Goal: Transaction & Acquisition: Purchase product/service

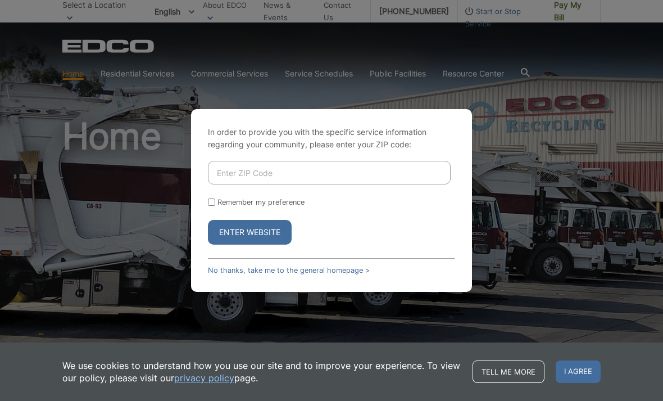
click at [284, 184] on input "Enter ZIP Code" at bounding box center [329, 173] width 243 height 24
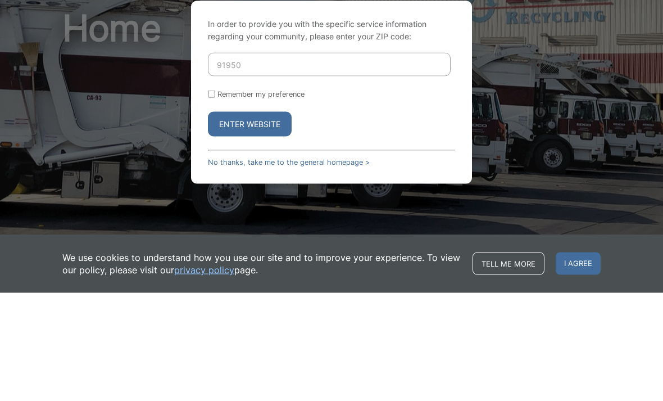
type input "91950"
click at [249, 220] on button "Enter Website" at bounding box center [250, 232] width 84 height 25
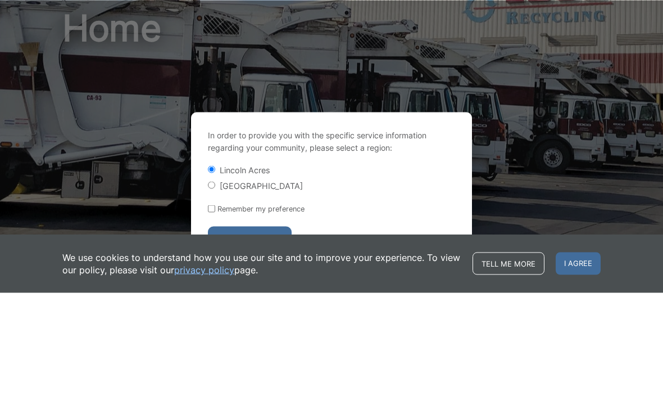
scroll to position [108, 0]
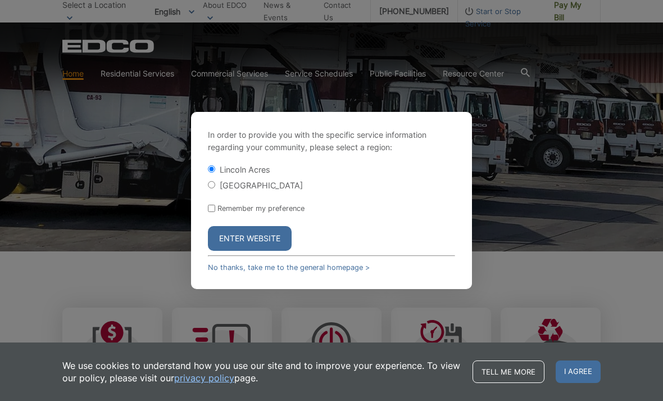
click at [257, 251] on button "Enter Website" at bounding box center [250, 238] width 84 height 25
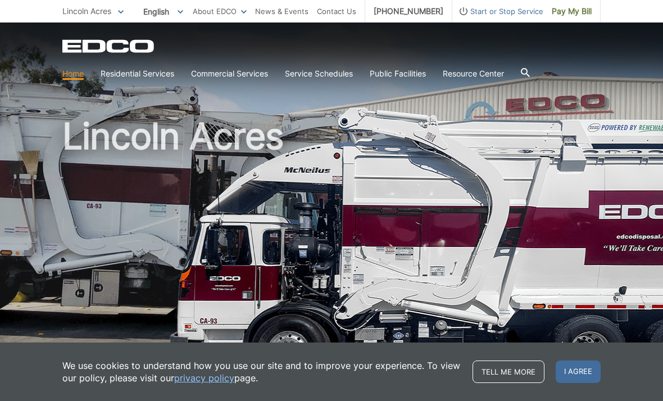
click at [567, 12] on span "Pay My Bill" at bounding box center [572, 11] width 40 height 12
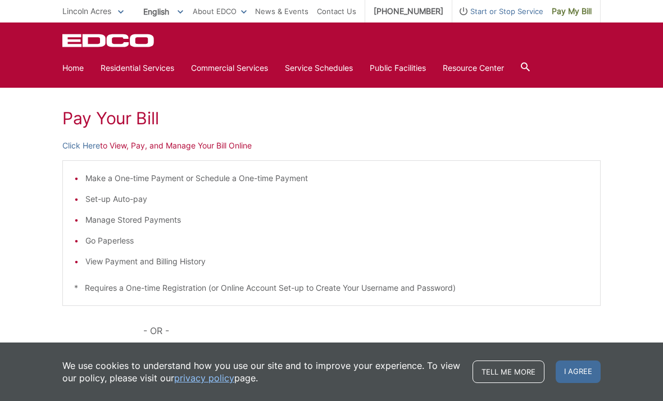
scroll to position [227, 0]
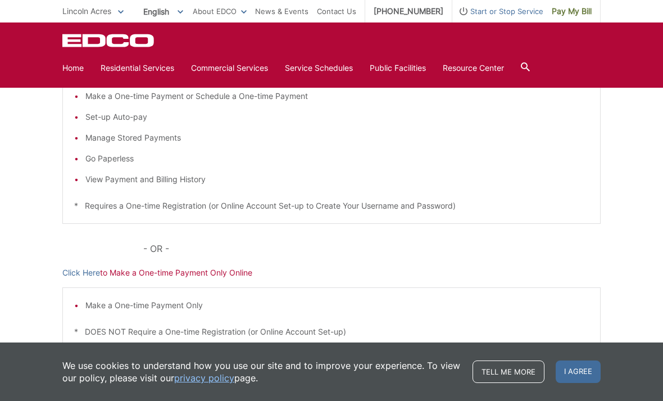
click at [84, 273] on link "Click Here" at bounding box center [81, 272] width 38 height 12
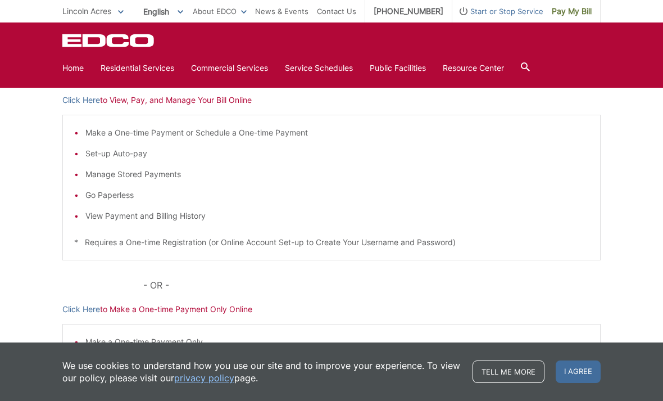
scroll to position [188, 0]
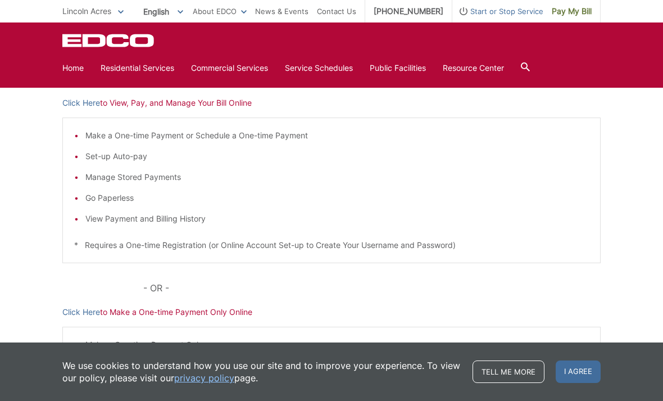
click at [87, 101] on link "Click Here" at bounding box center [81, 103] width 38 height 12
